Goal: Navigation & Orientation: Find specific page/section

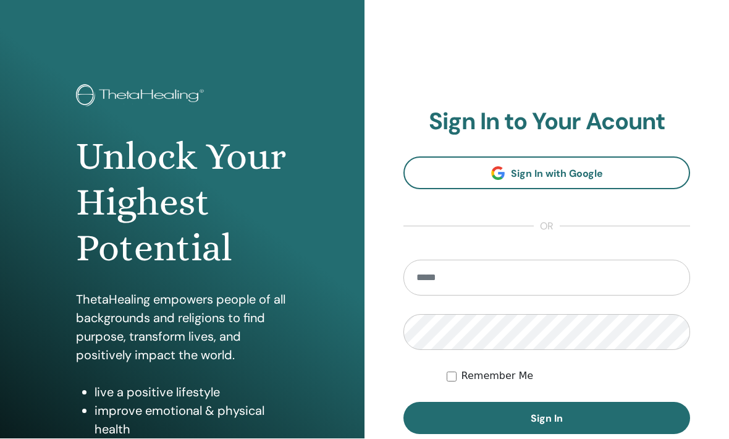
click at [607, 170] on link "Sign In with Google" at bounding box center [547, 174] width 287 height 33
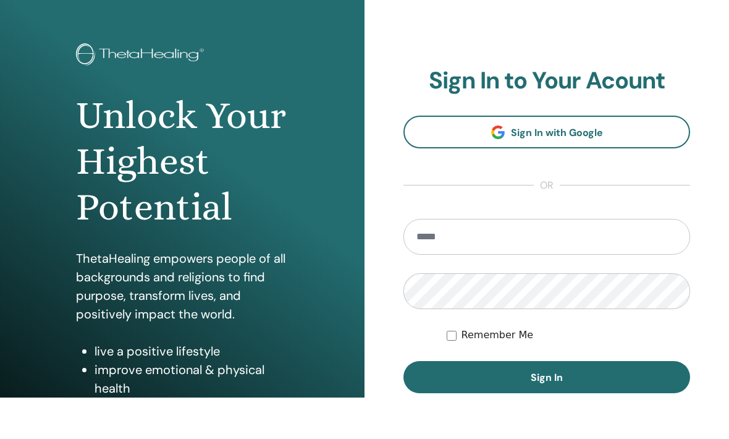
scroll to position [42, 0]
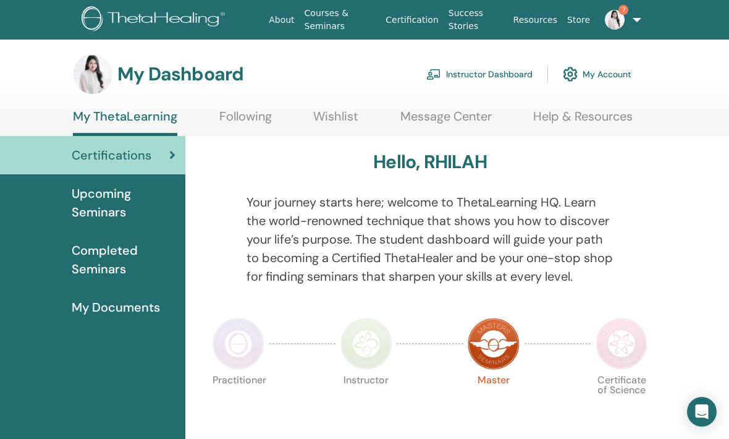
click at [614, 16] on img at bounding box center [615, 20] width 20 height 20
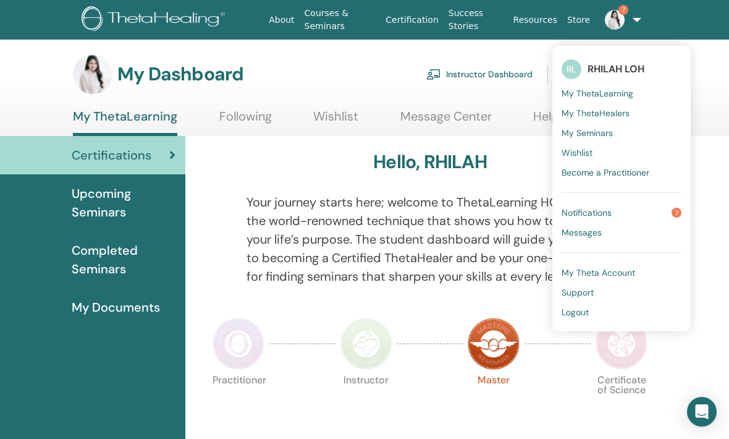
click at [647, 211] on link "Notifications 7" at bounding box center [622, 213] width 120 height 20
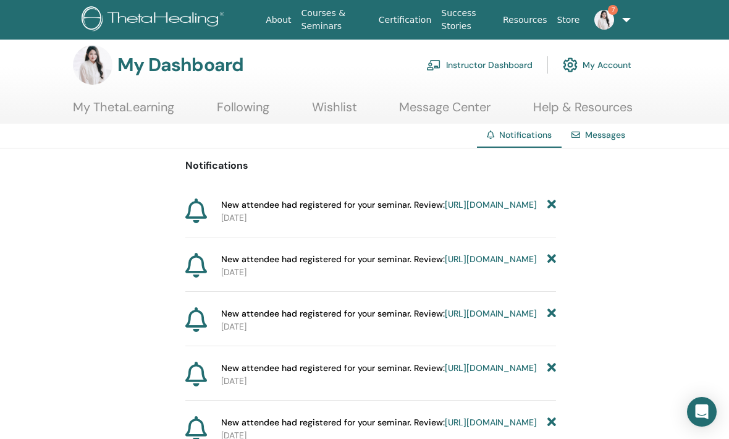
scroll to position [10, 0]
click at [401, 26] on link "Certification" at bounding box center [405, 20] width 62 height 23
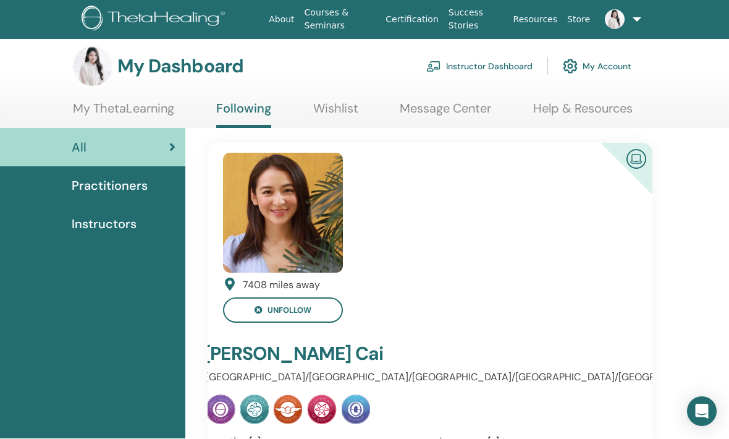
scroll to position [8, 0]
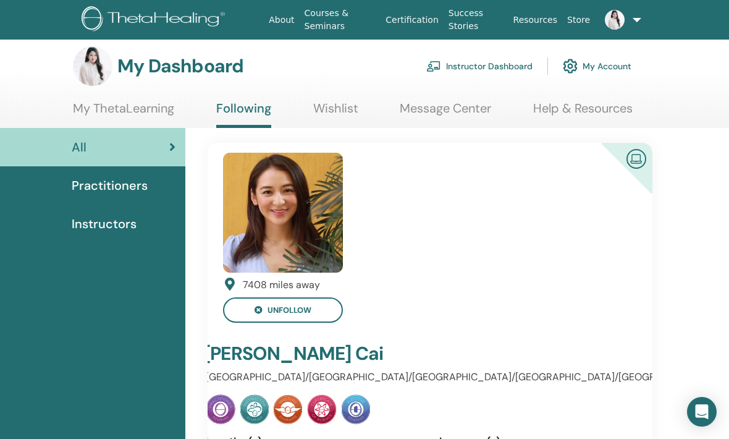
click at [423, 17] on link "Certification" at bounding box center [412, 20] width 62 height 23
